Goal: Task Accomplishment & Management: Use online tool/utility

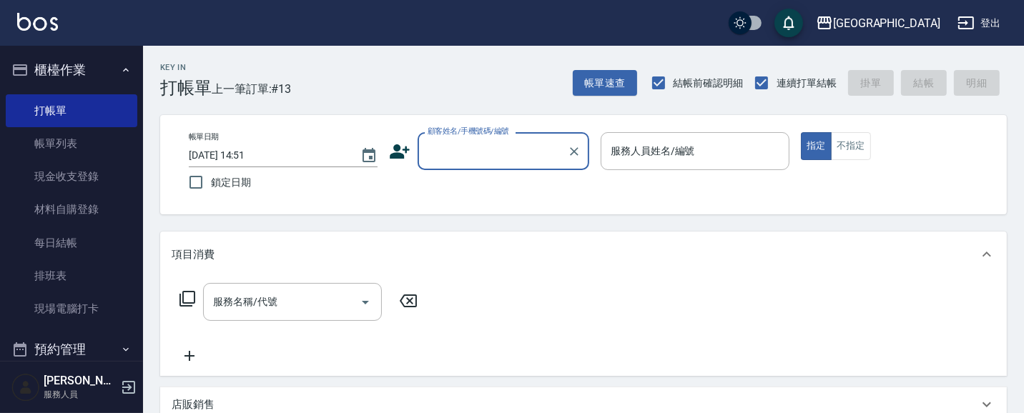
click at [453, 149] on input "顧客姓名/手機號碼/編號" at bounding box center [492, 151] width 137 height 25
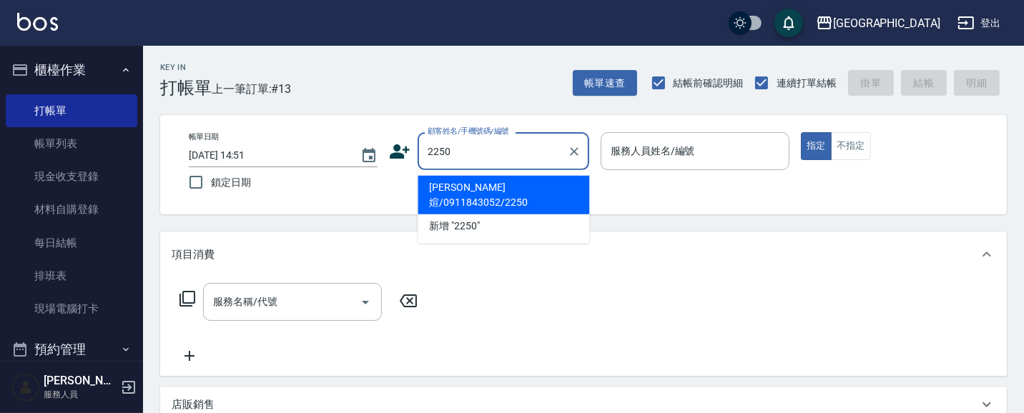
type input "2250"
type input "03"
type button "true"
type input "[PERSON_NAME]媗/0911843052/2250"
type input "[PERSON_NAME]媗-03"
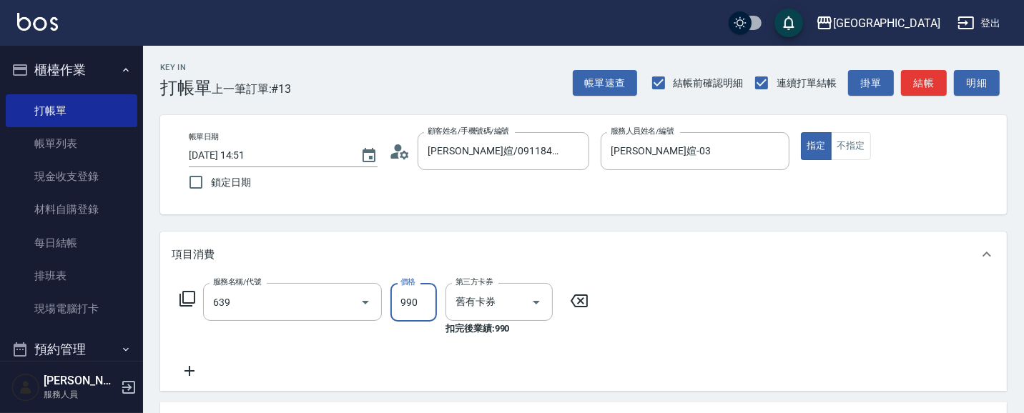
type input "(芙)蘆薈髮膜套卡(自材)(639)"
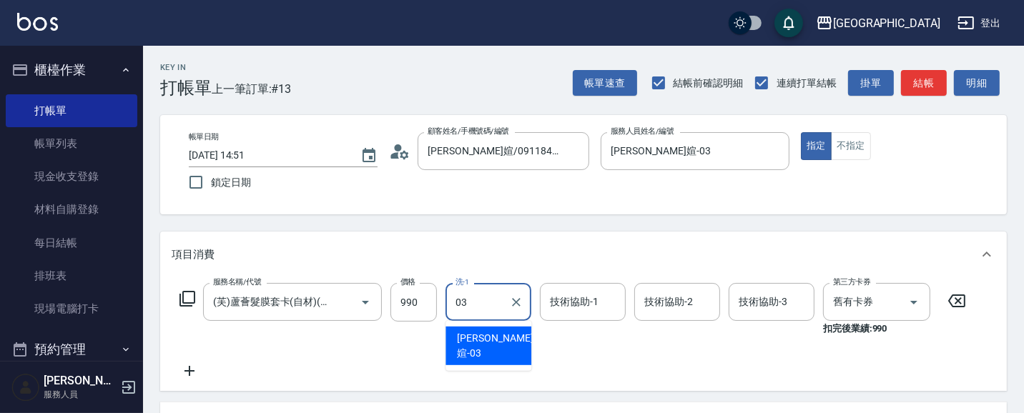
type input "[PERSON_NAME]媗-03"
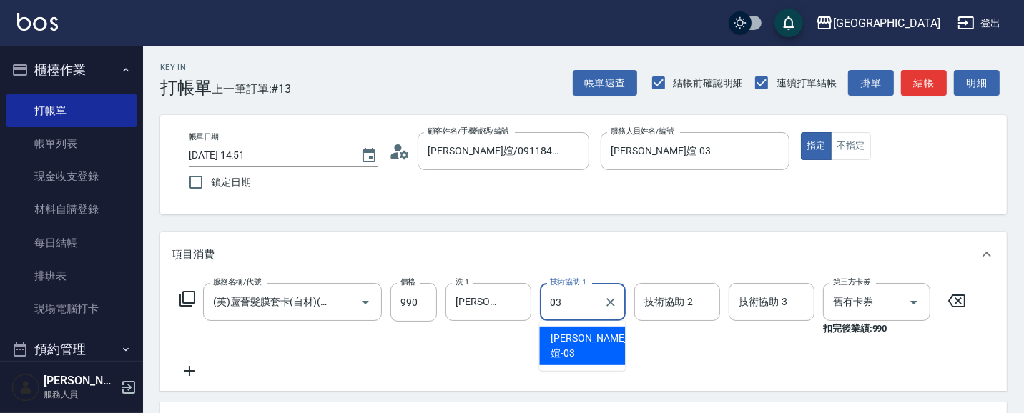
type input "[PERSON_NAME]媗-03"
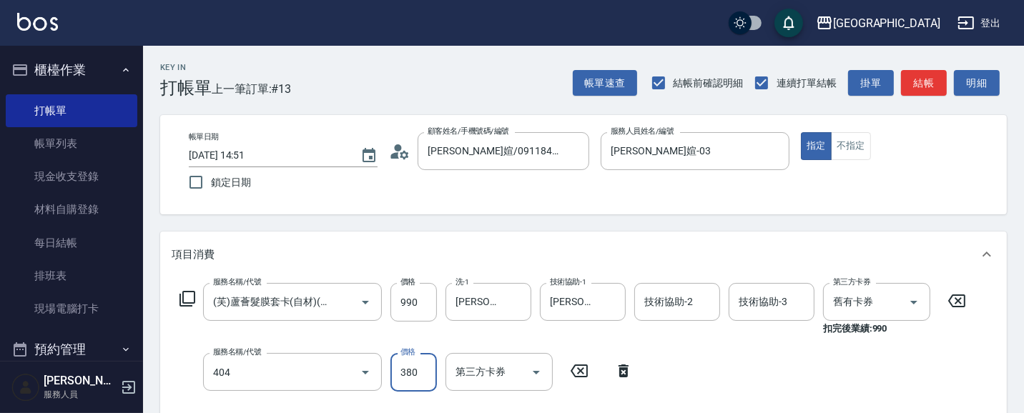
type input "剪髮(380)(404)"
type input "360"
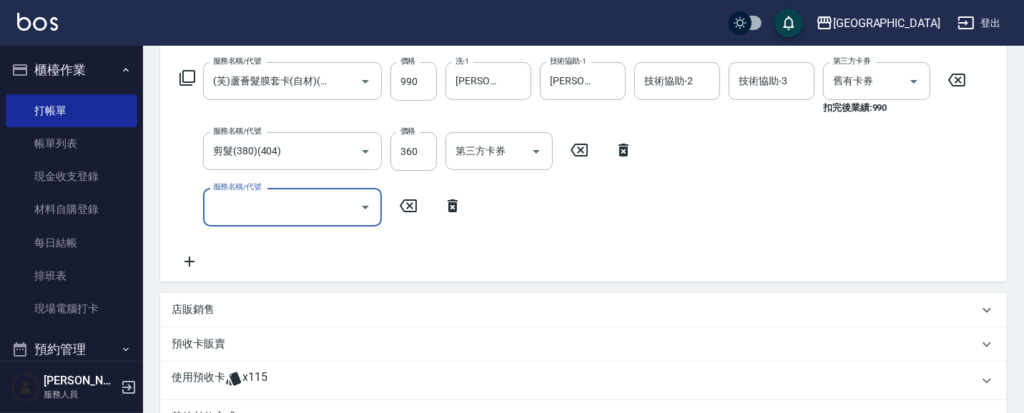
type input "[DATE] 16:23"
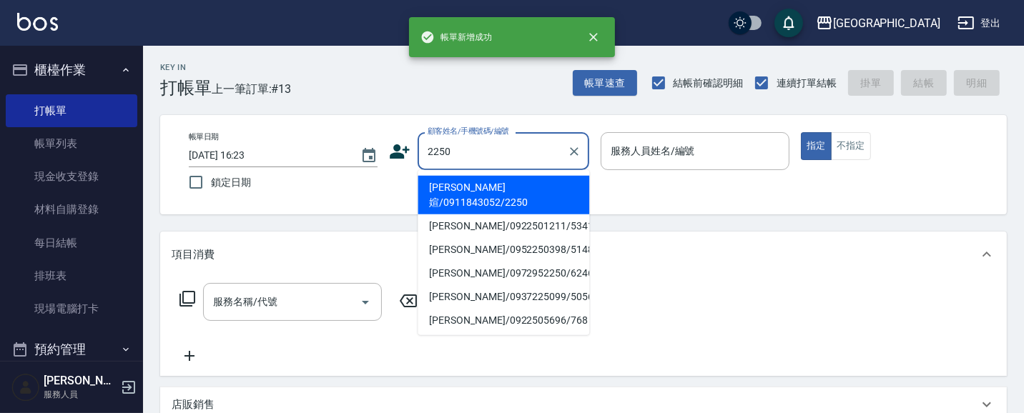
type input "2250"
type input "03"
type input "[PERSON_NAME]媗/0911843052/2250"
type input "[PERSON_NAME]媗-03"
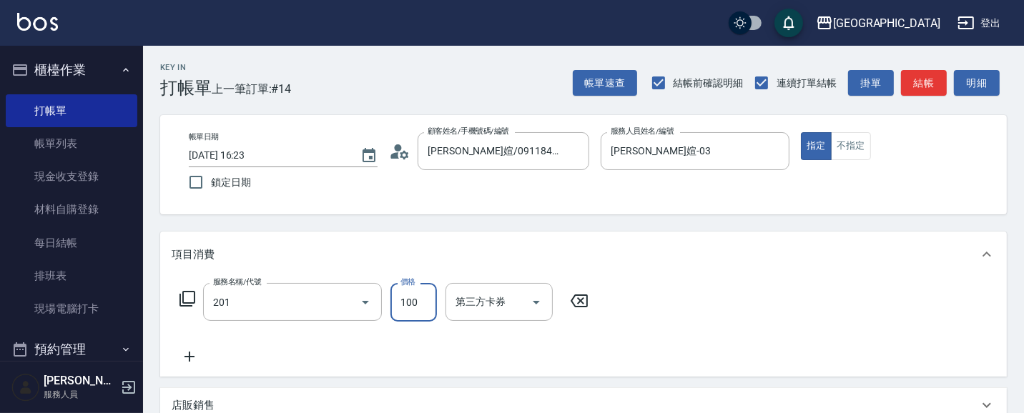
type input "洗髮[100](201)"
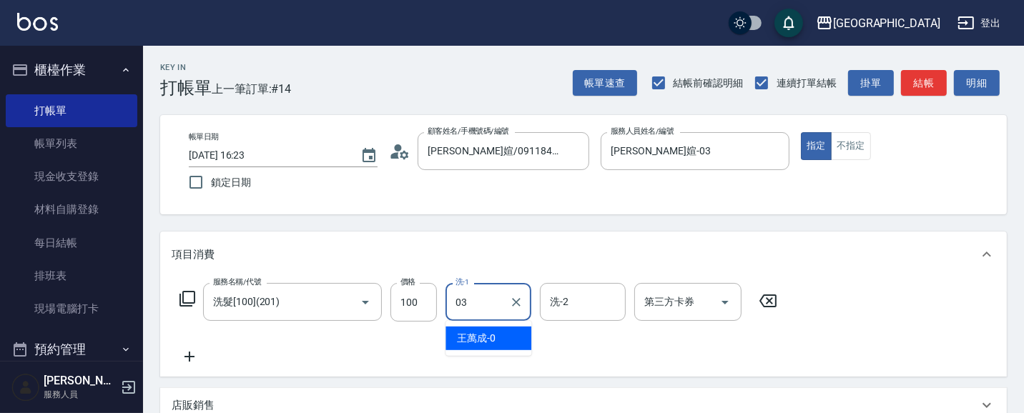
type input "[PERSON_NAME]媗-03"
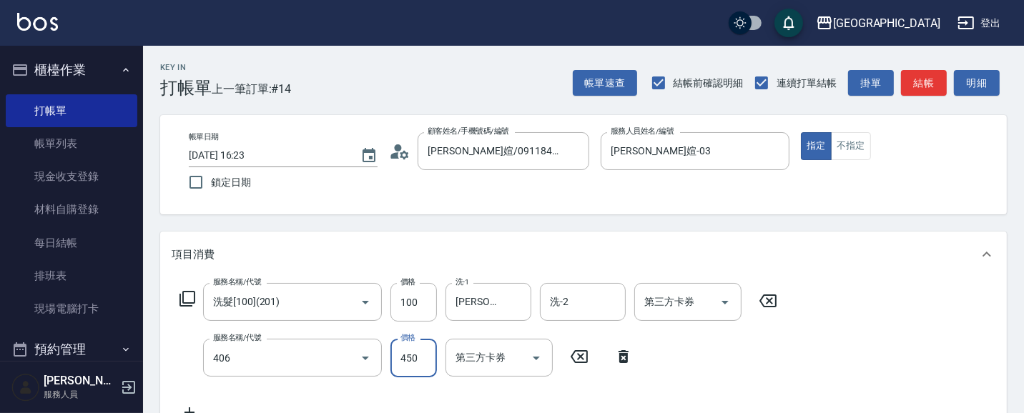
type input "剪髮(450)(406)"
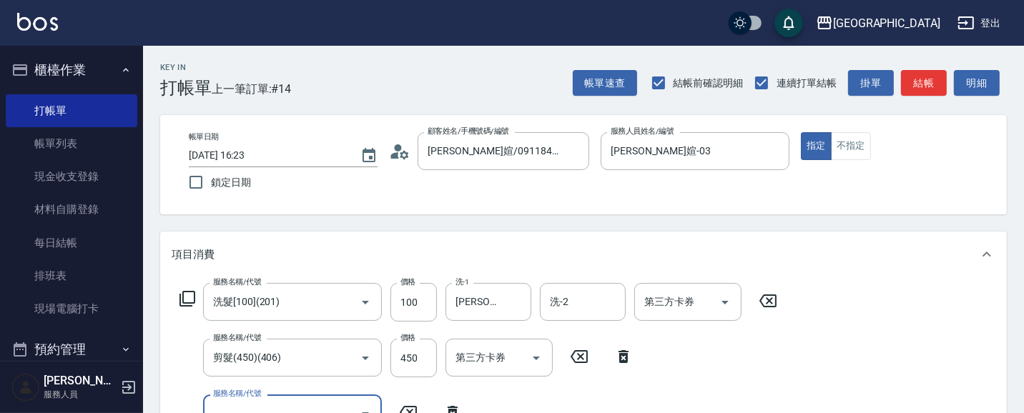
scroll to position [12, 0]
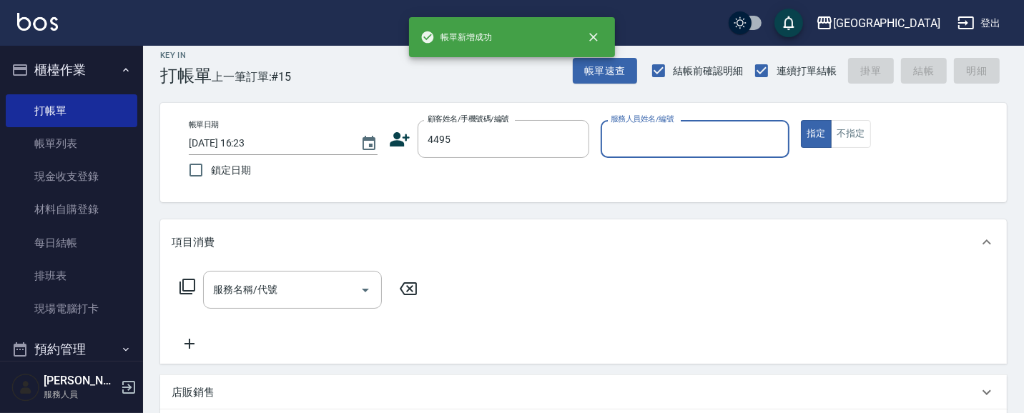
type input "4495"
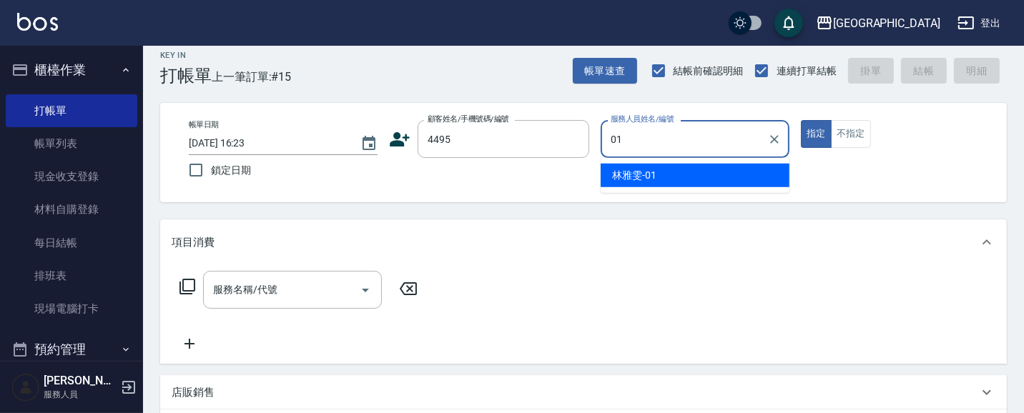
type input "[PERSON_NAME]-01"
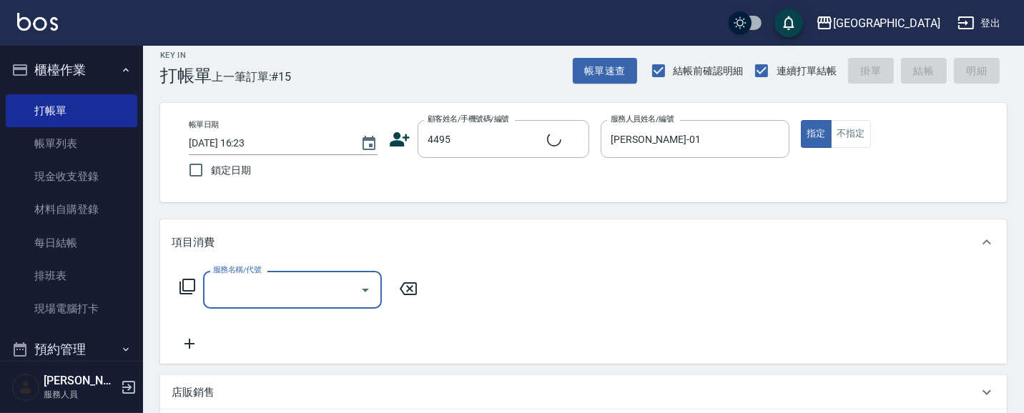
type input "[PERSON_NAME]/4495_[PERSON_NAME]/4495"
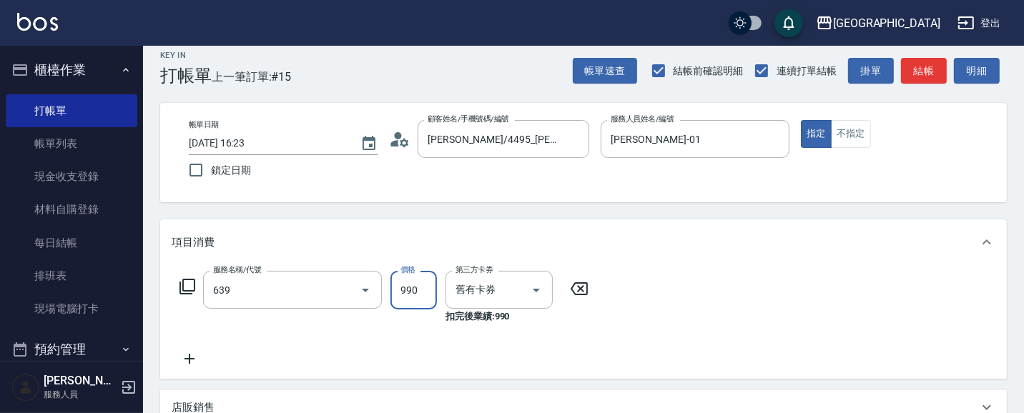
type input "(芙)蘆薈髮膜套卡(自材)(639)"
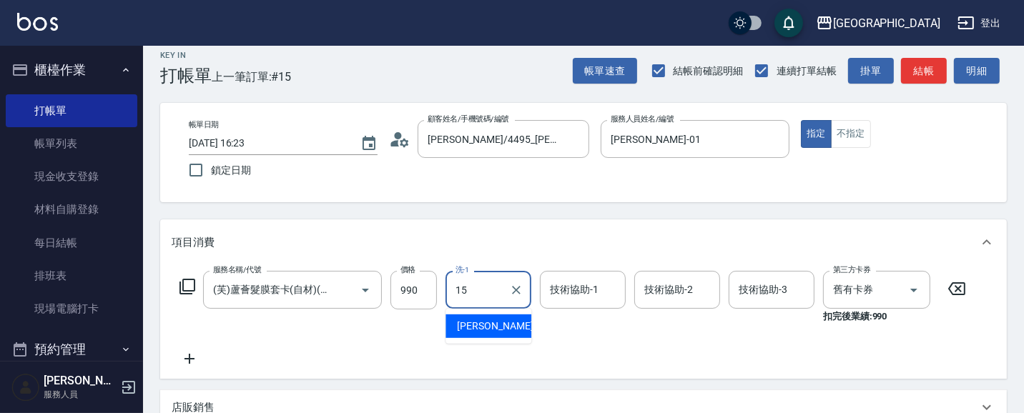
type input "[PERSON_NAME]-15"
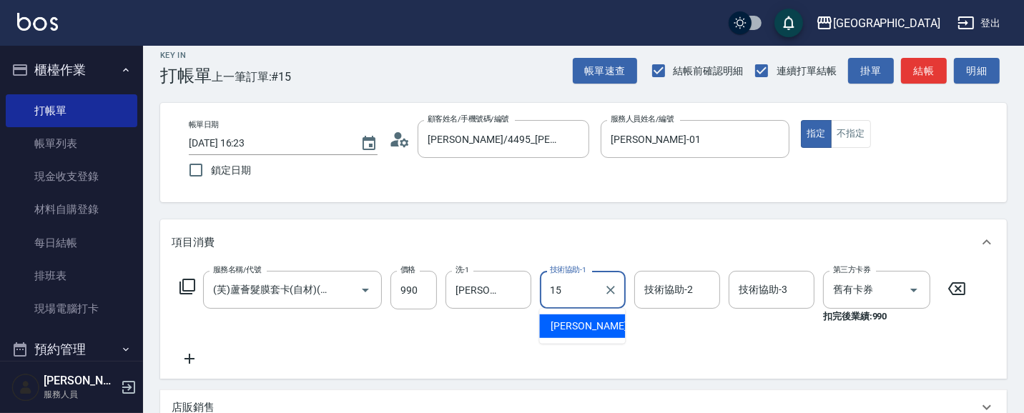
type input "[PERSON_NAME]-15"
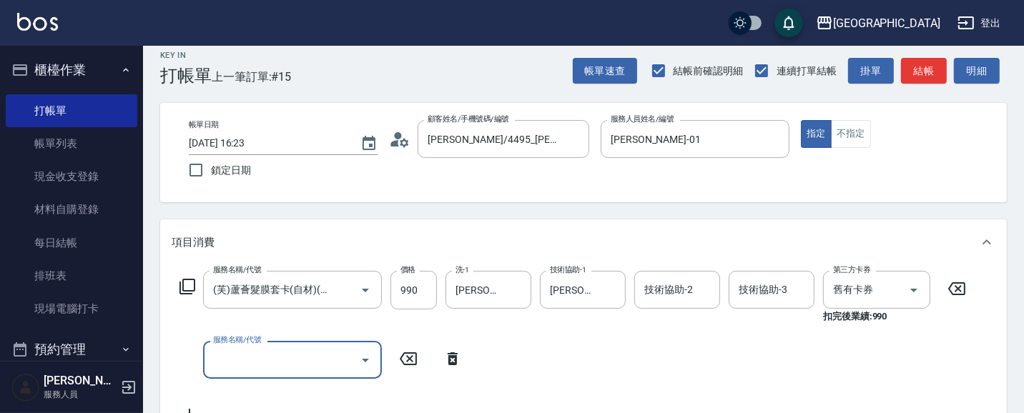
scroll to position [0, 0]
type input "染髮[1500](505)"
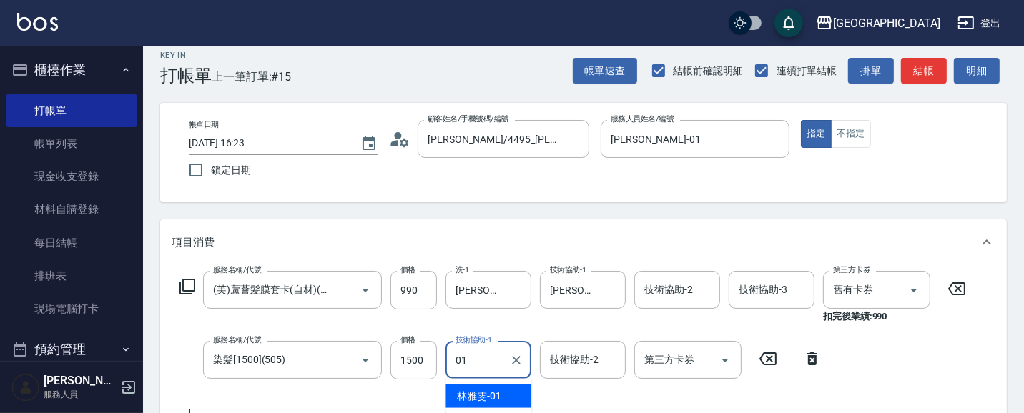
type input "[PERSON_NAME]-01"
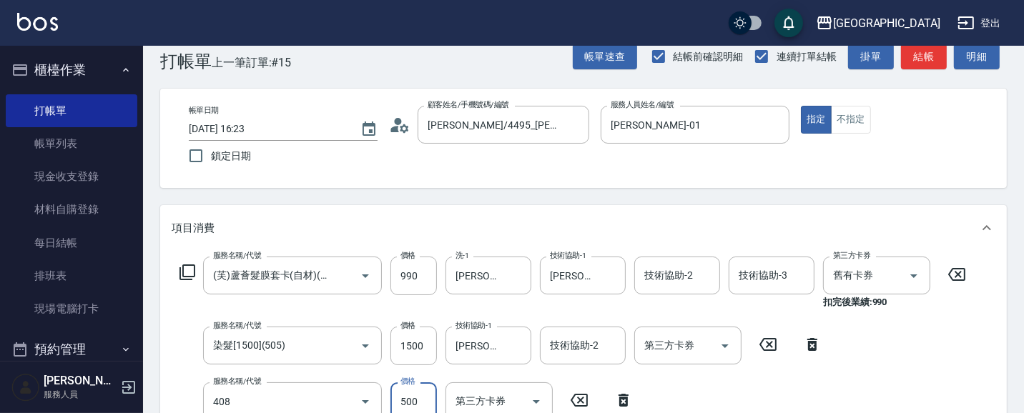
type input "剪髮(500)(408)"
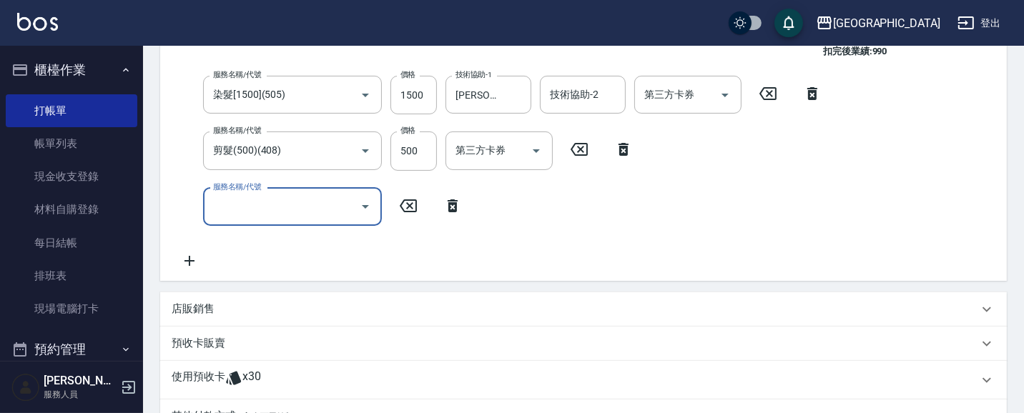
scroll to position [277, 0]
click at [417, 162] on input "500" at bounding box center [413, 151] width 46 height 39
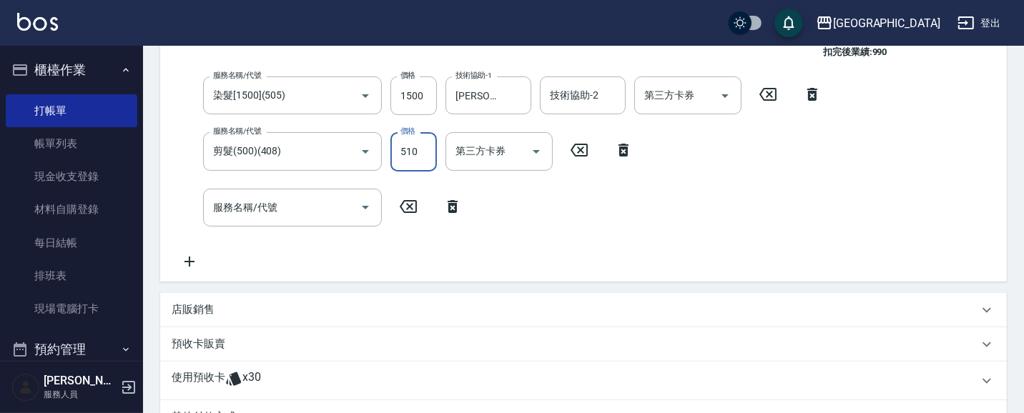
type input "510"
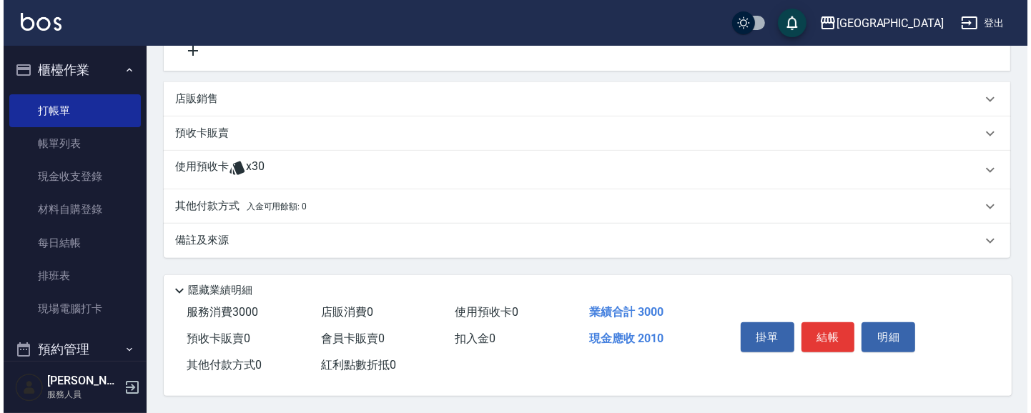
scroll to position [490, 0]
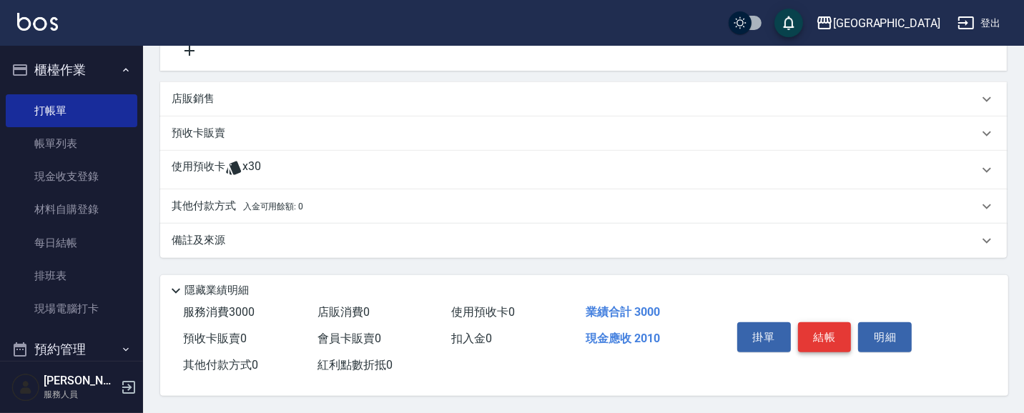
drag, startPoint x: 826, startPoint y: 332, endPoint x: 819, endPoint y: 330, distance: 7.7
click at [824, 332] on button "結帳" at bounding box center [825, 337] width 54 height 30
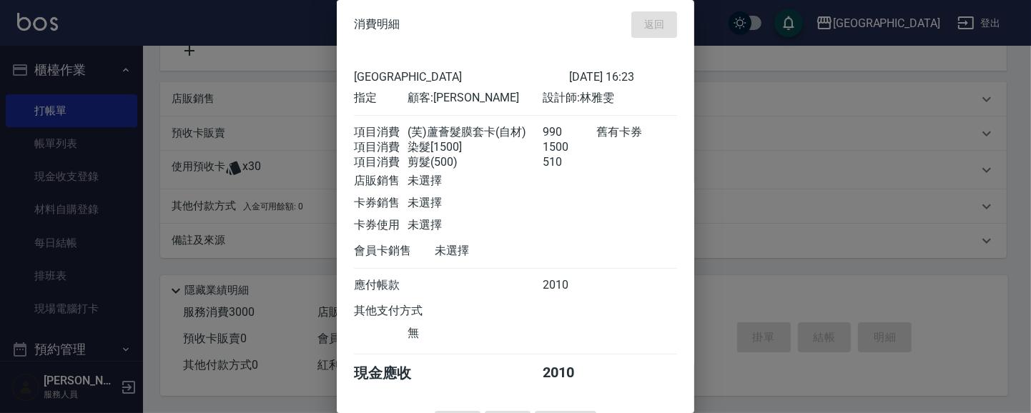
type input "[DATE] 16:24"
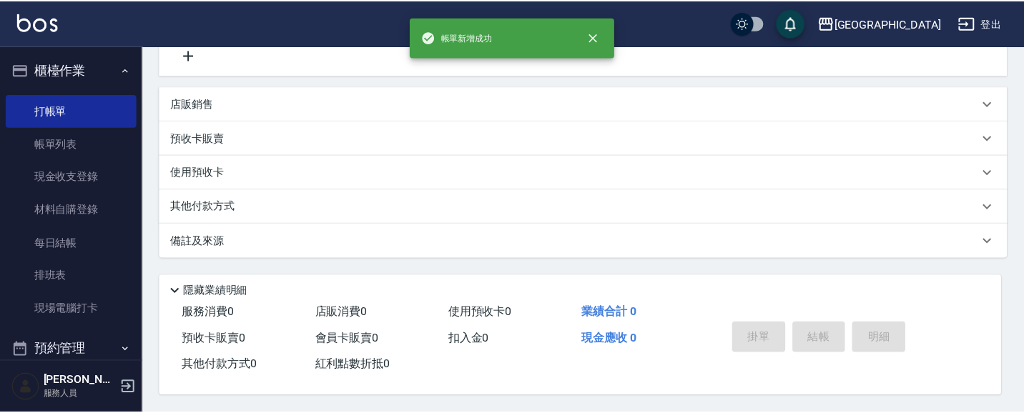
scroll to position [0, 0]
